Goal: Information Seeking & Learning: Understand process/instructions

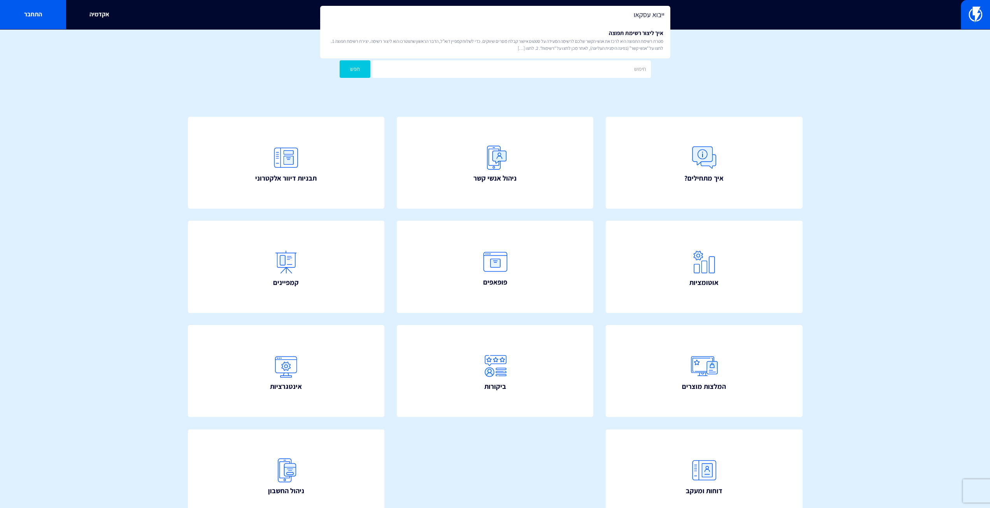
type input "ייבוא עסקאות"
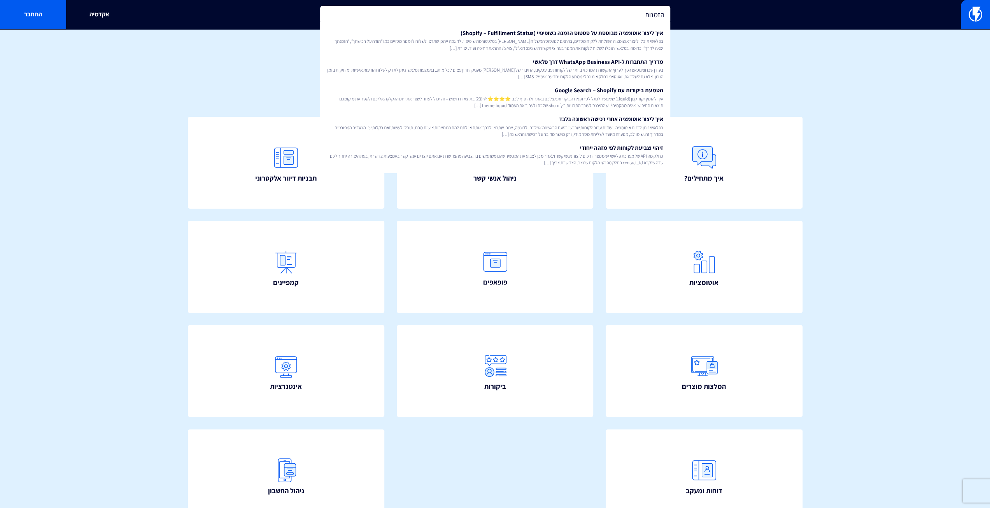
type input "הזמנות"
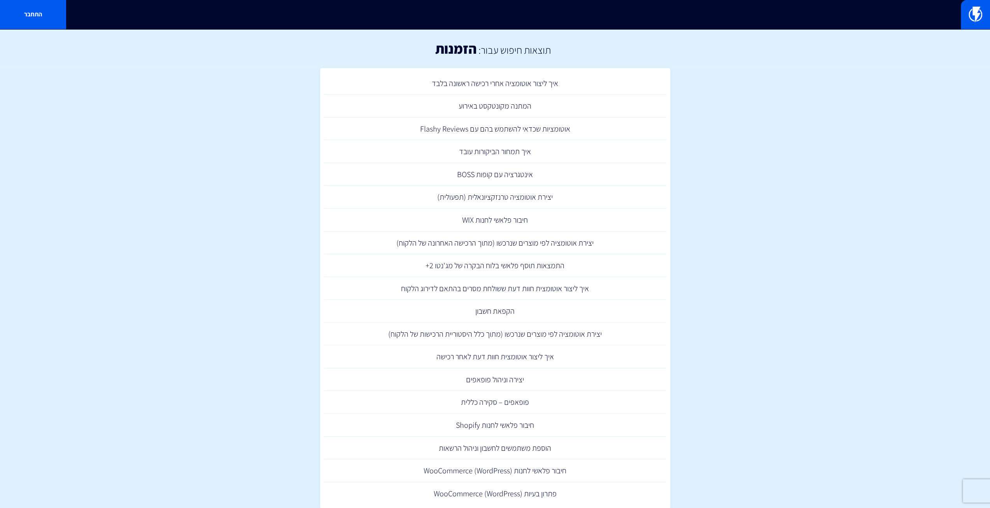
scroll to position [20, 0]
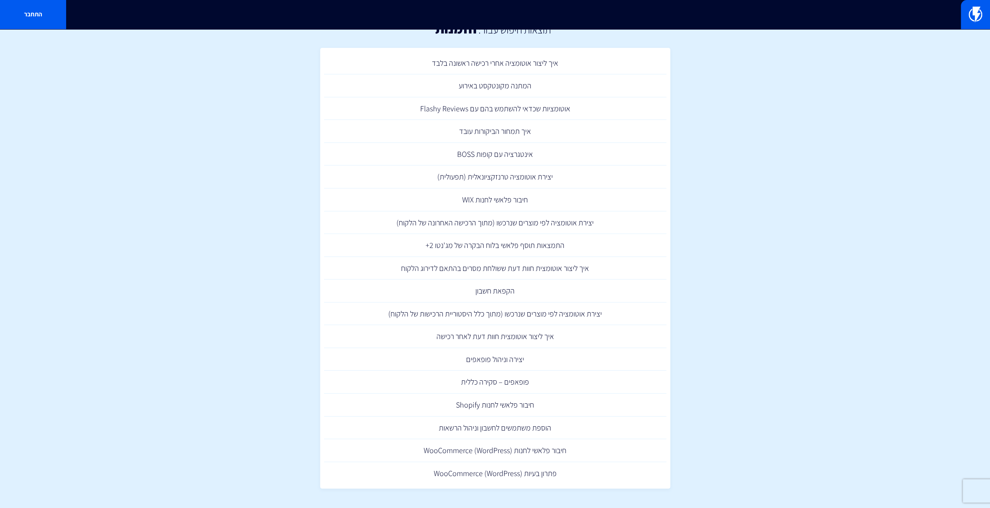
click at [715, 405] on section "תוצאות חיפוש עבור: הזמנות איך ליצור אוטומציה אחרי רכישה ראשונה בלבד המתנה מקונט…" at bounding box center [495, 258] width 990 height 499
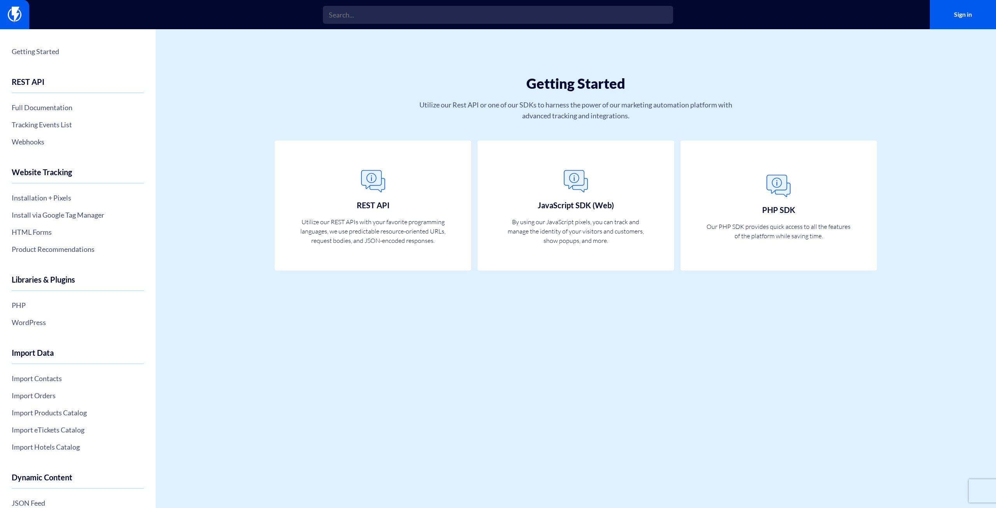
scroll to position [90, 0]
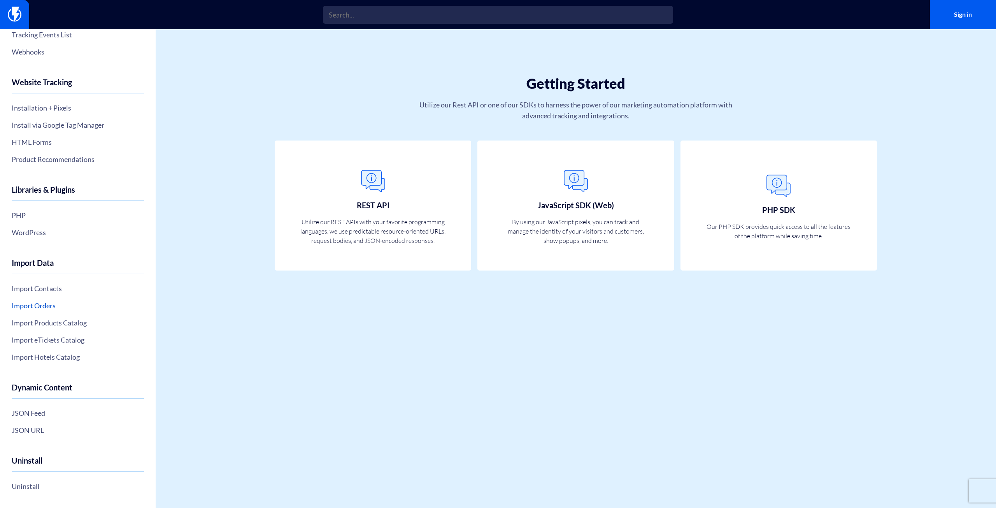
click at [47, 305] on link "Import Orders" at bounding box center [78, 305] width 132 height 13
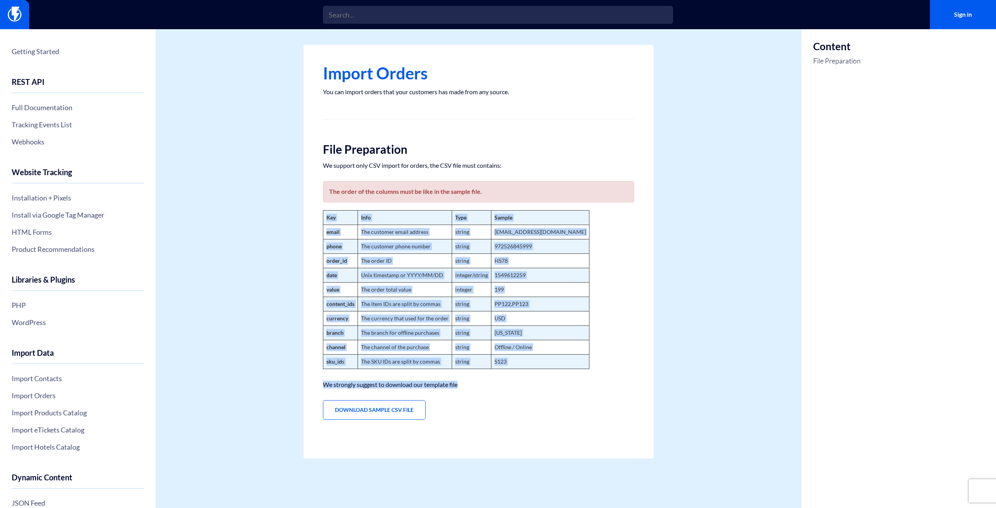
drag, startPoint x: 532, startPoint y: 371, endPoint x: 307, endPoint y: 259, distance: 251.2
click at [314, 262] on div "Import Orders You can import orders that your customers has made from any sourc…" at bounding box center [478, 251] width 350 height 413
click at [307, 259] on div "Import Orders You can import orders that your customers has made from any sourc…" at bounding box center [478, 251] width 350 height 413
drag, startPoint x: 303, startPoint y: 236, endPoint x: 504, endPoint y: 344, distance: 228.8
click at [503, 343] on section "Getting Started REST API Full Documentation Tracking Events List Webhooks Websi…" at bounding box center [498, 268] width 996 height 478
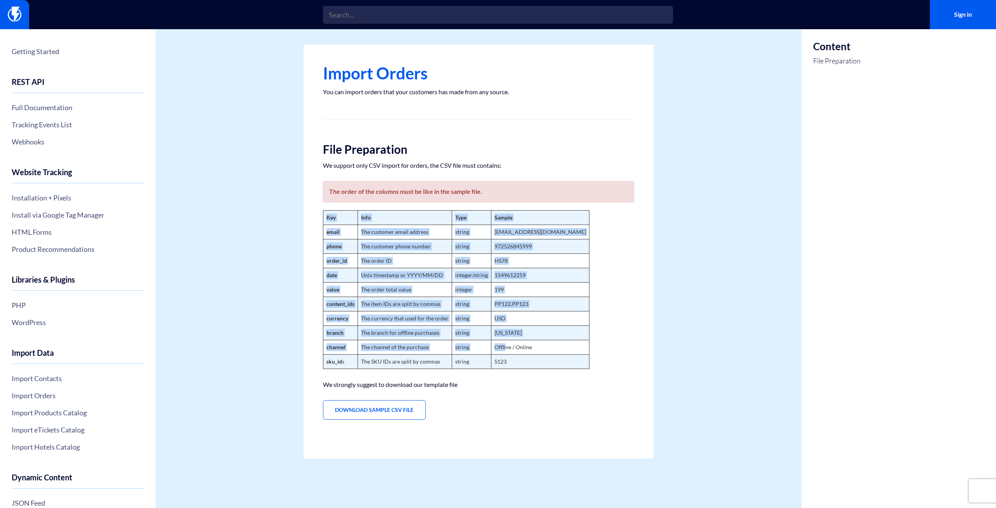
click at [504, 344] on td "Offline / Online" at bounding box center [540, 347] width 98 height 14
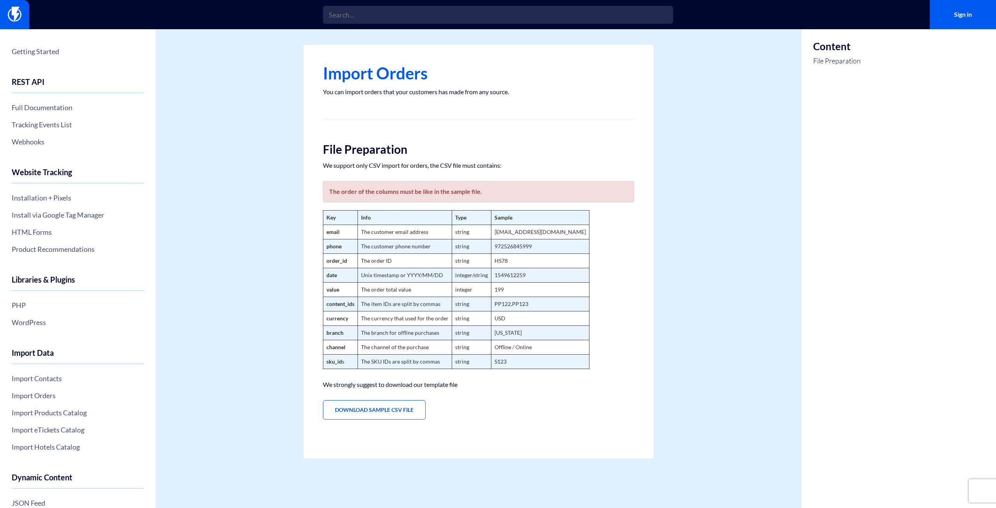
click at [657, 246] on section "Getting Started REST API Full Documentation Tracking Events List Webhooks Websi…" at bounding box center [498, 268] width 996 height 478
